Goal: Obtain resource: Obtain resource

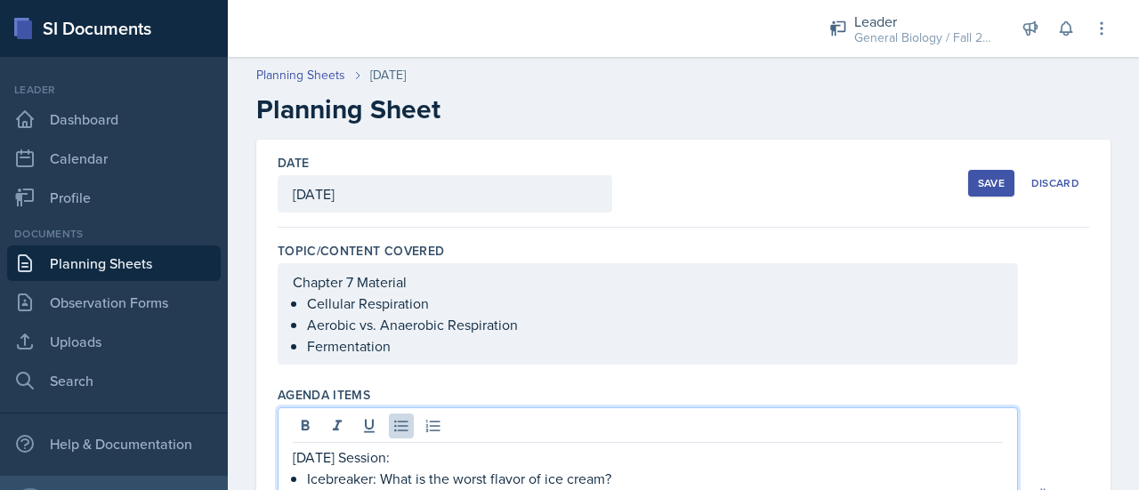
scroll to position [134, 0]
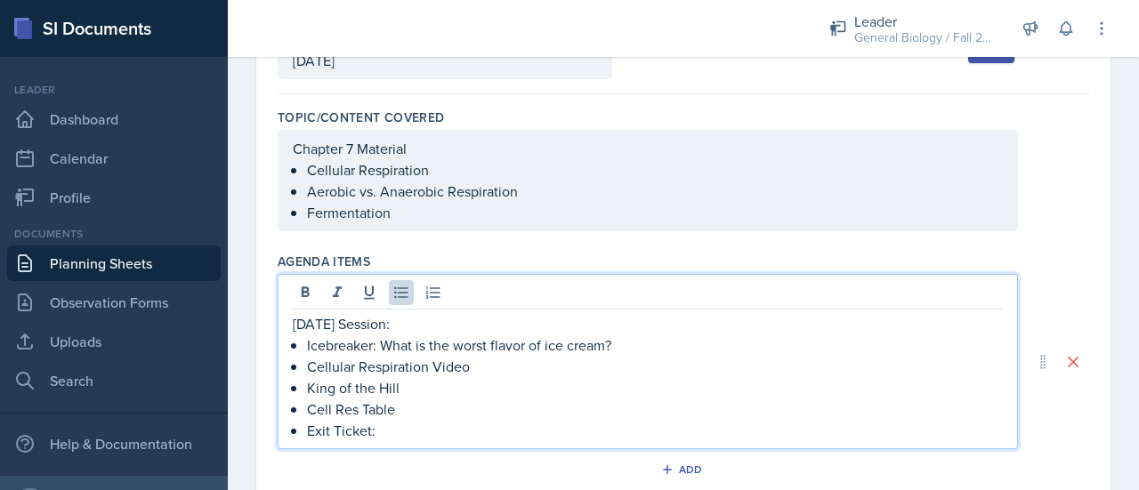
click at [358, 410] on p "Cell Res Table" at bounding box center [655, 409] width 696 height 21
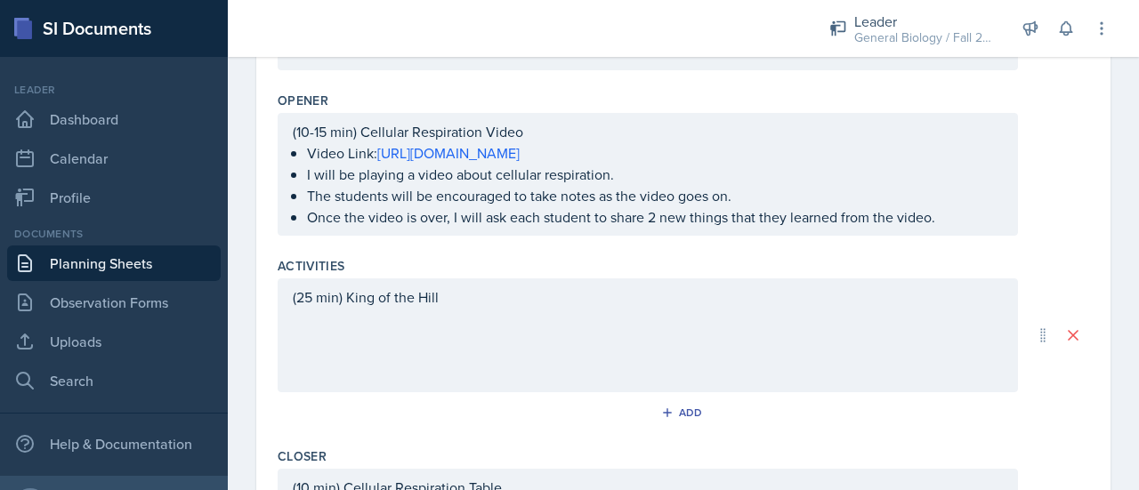
scroll to position [735, 0]
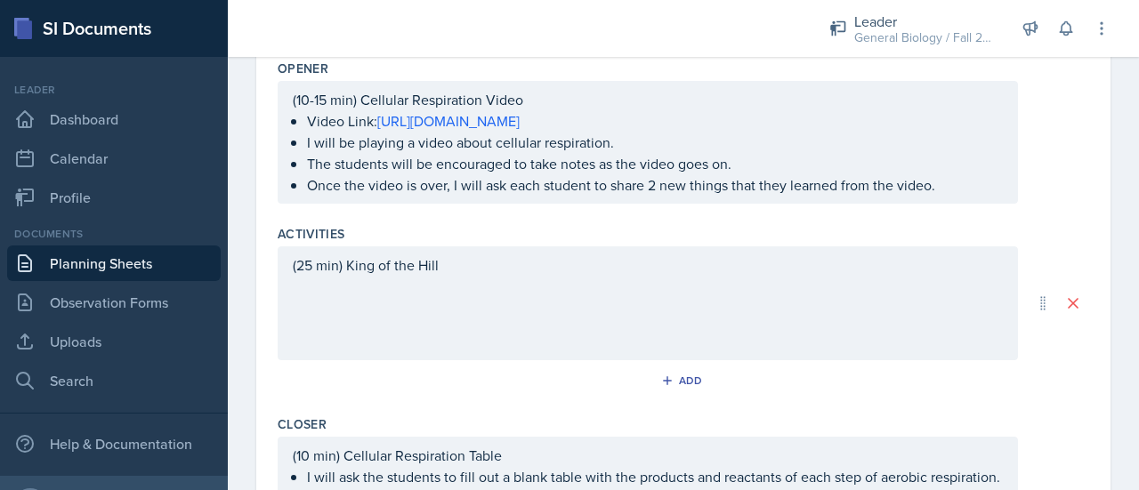
click at [488, 266] on p "(25 min) King of the Hill" at bounding box center [648, 265] width 710 height 21
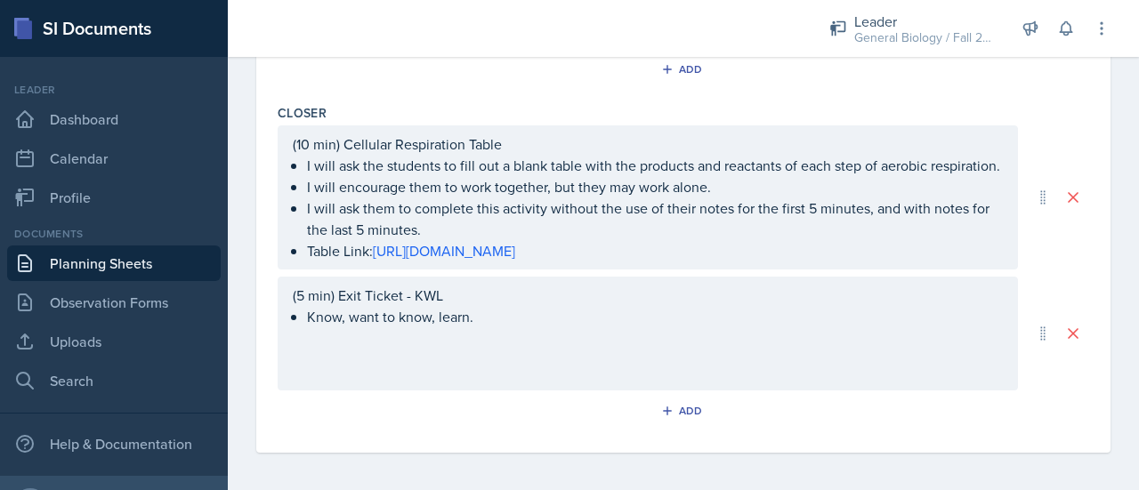
scroll to position [1105, 0]
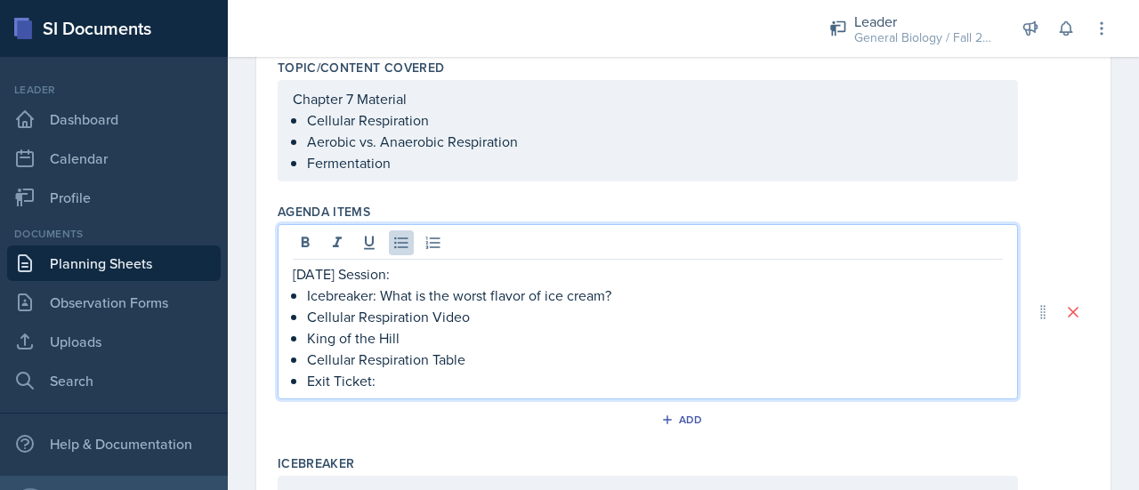
click at [391, 370] on p "Exit Ticket:" at bounding box center [655, 380] width 696 height 21
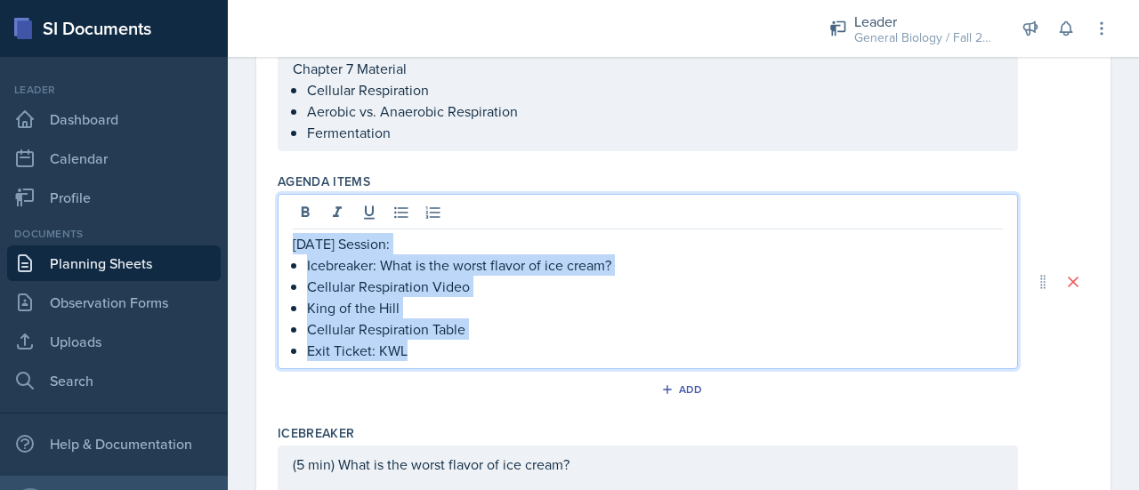
drag, startPoint x: 434, startPoint y: 351, endPoint x: 279, endPoint y: 246, distance: 187.1
click at [279, 246] on div "[DATE] Session: Icebreaker: What is the worst flavor of ice cream? Cellular Res…" at bounding box center [648, 281] width 741 height 175
copy div "[DATE] Session: Icebreaker: What is the worst flavor of ice cream? Cellular Res…"
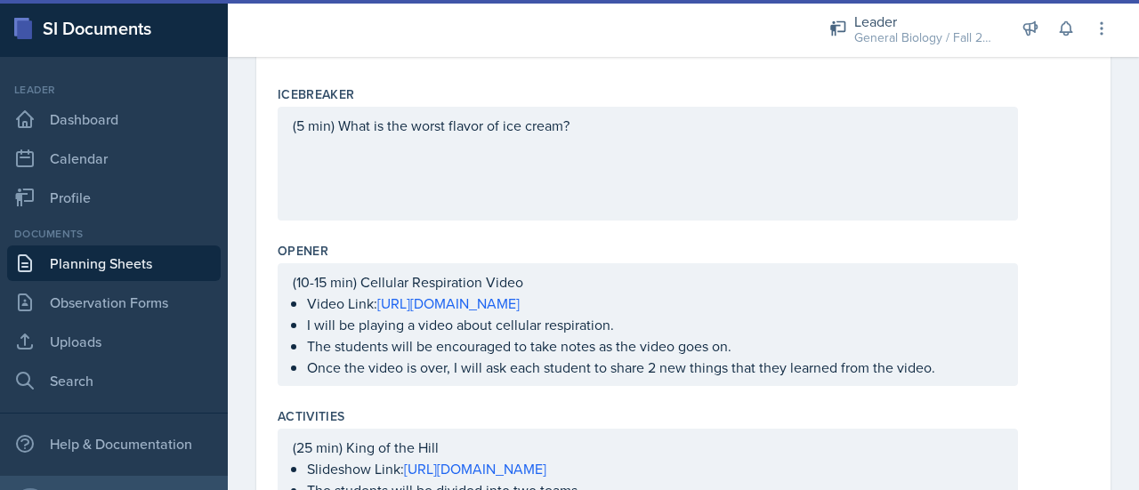
scroll to position [584, 0]
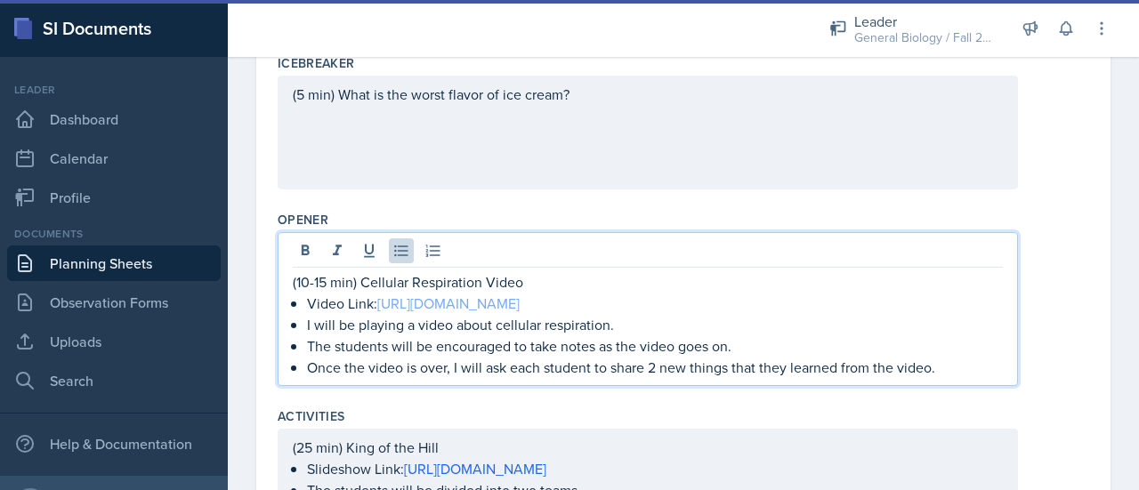
drag, startPoint x: 730, startPoint y: 300, endPoint x: 381, endPoint y: 304, distance: 348.9
click at [381, 304] on p "Video Link: [URL][DOMAIN_NAME]" at bounding box center [655, 303] width 696 height 21
copy link "[URL][DOMAIN_NAME]"
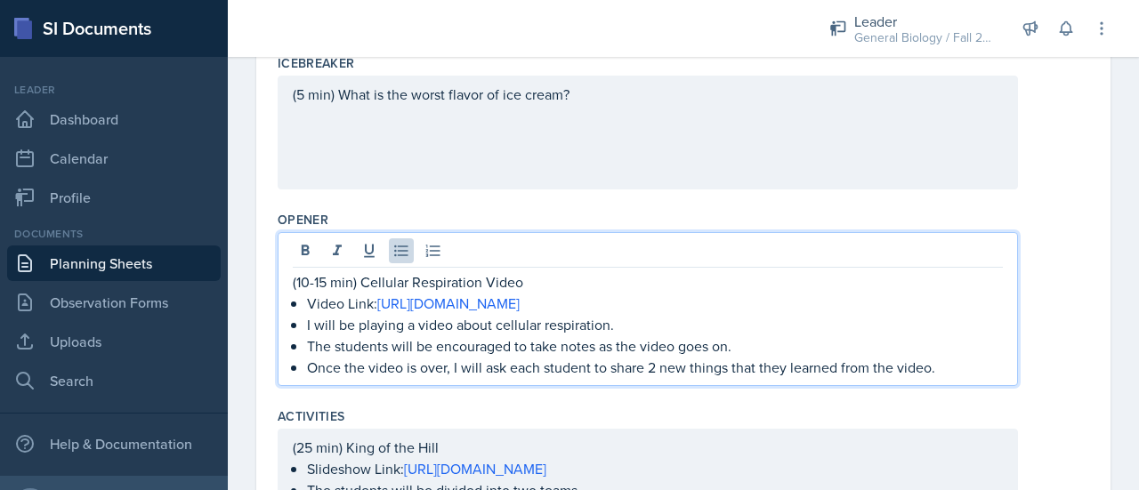
copy link "[URL][DOMAIN_NAME]"
